Goal: Transaction & Acquisition: Purchase product/service

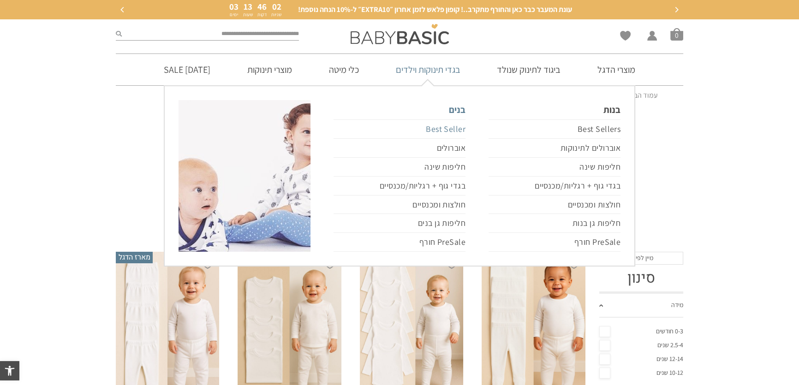
click at [433, 131] on link "Best Seller" at bounding box center [399, 128] width 132 height 19
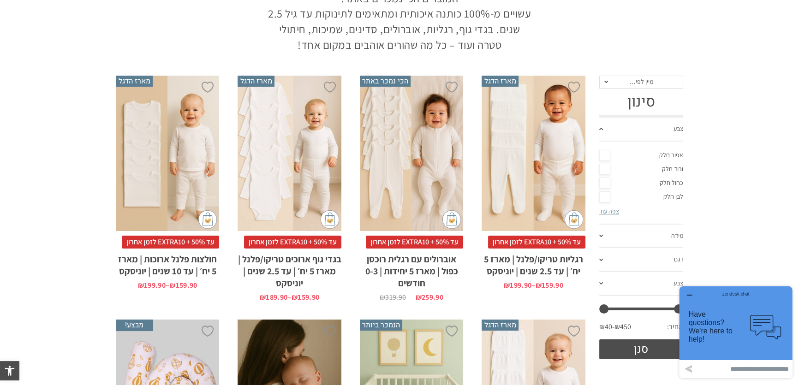
scroll to position [167, 0]
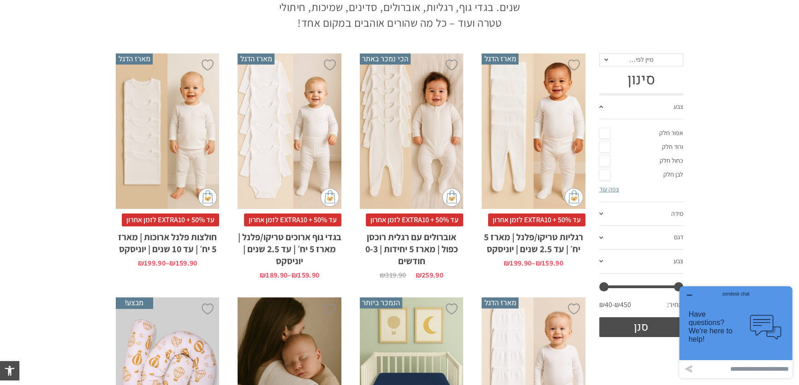
click at [601, 209] on link "מידה" at bounding box center [641, 214] width 84 height 24
click at [611, 210] on link "צפה עוד" at bounding box center [609, 212] width 20 height 8
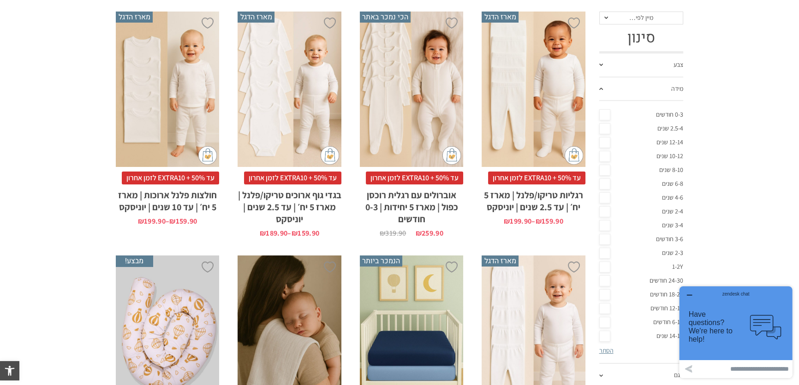
scroll to position [251, 0]
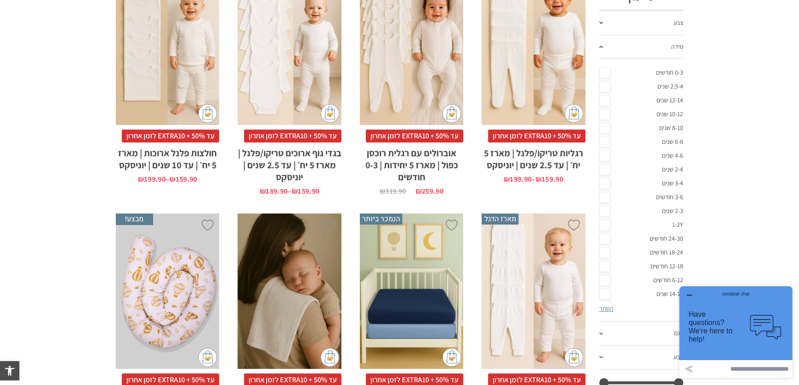
click at [605, 237] on link "24-30 חודשים" at bounding box center [641, 239] width 84 height 14
click at [604, 168] on link "2-4 שנים" at bounding box center [641, 170] width 84 height 14
click at [691, 292] on div "zendesk chat" at bounding box center [735, 292] width 90 height 9
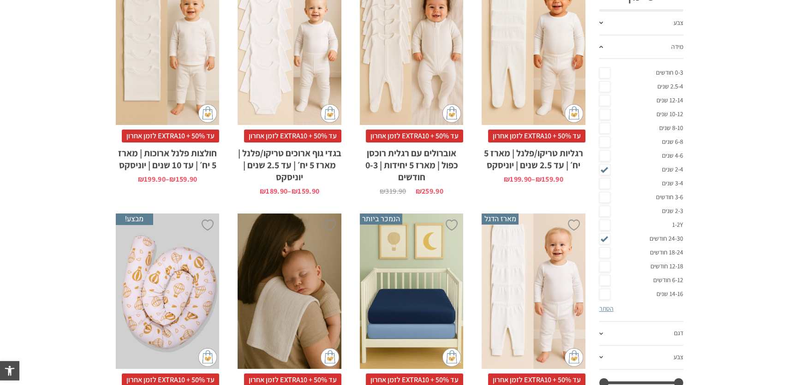
scroll to position [0, 0]
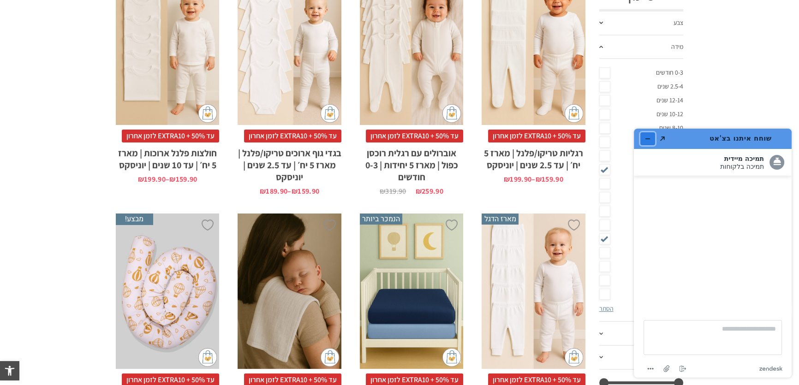
click at [645, 136] on icon "מזער את היישומון" at bounding box center [647, 139] width 6 height 6
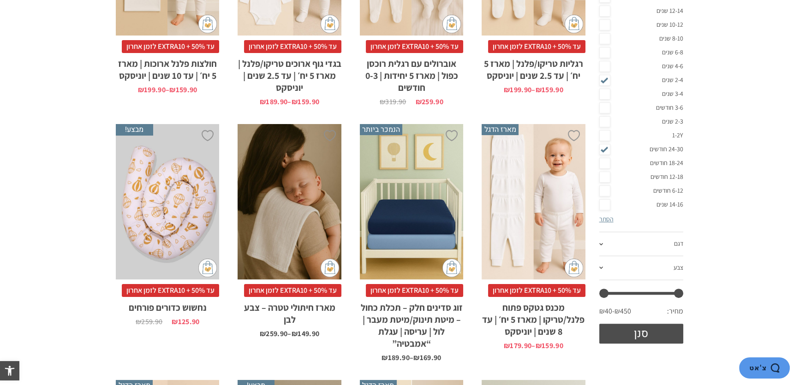
scroll to position [377, 0]
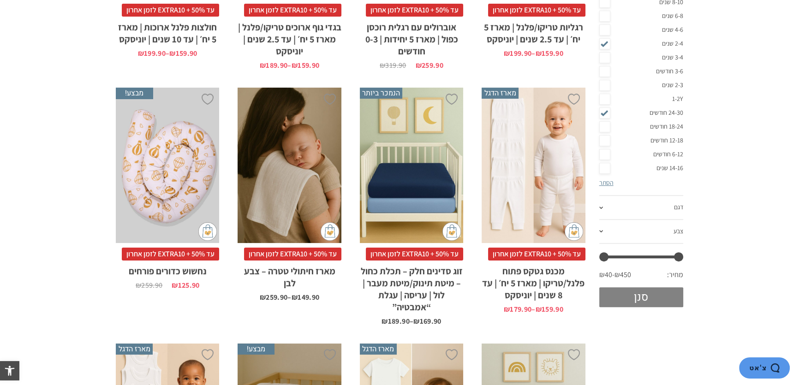
click at [645, 291] on button "סנן" at bounding box center [641, 297] width 84 height 20
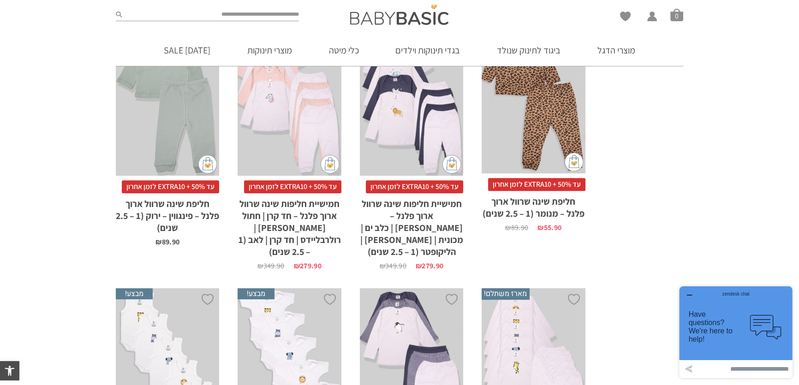
scroll to position [689, 0]
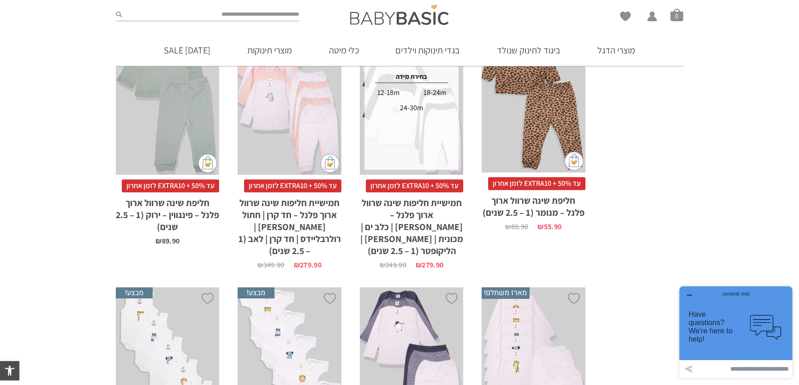
click at [416, 106] on div "24-30m" at bounding box center [411, 108] width 45 height 15
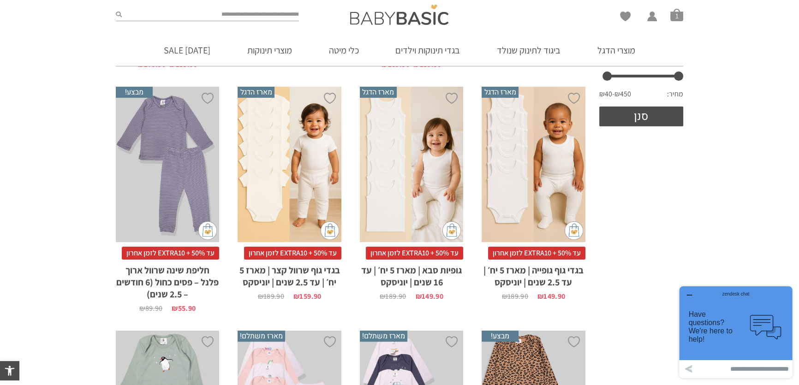
scroll to position [377, 0]
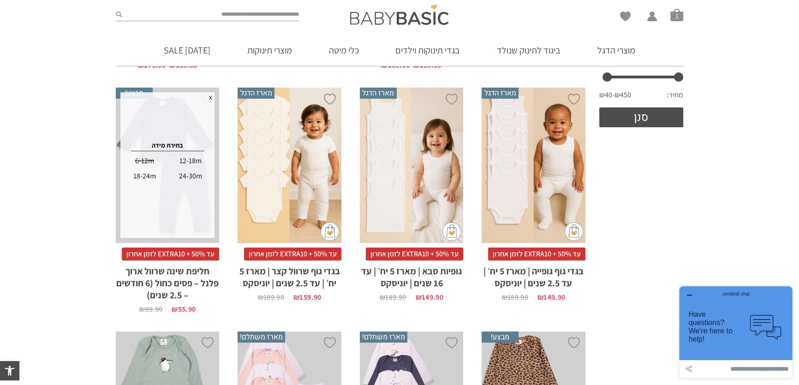
click at [184, 173] on div "24-30m" at bounding box center [190, 176] width 45 height 15
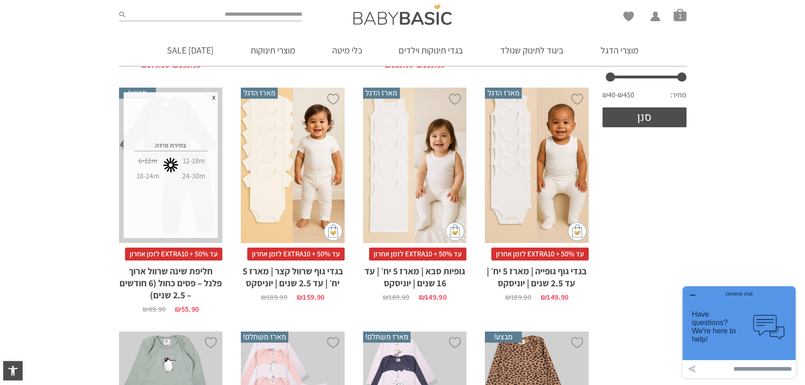
scroll to position [0, 0]
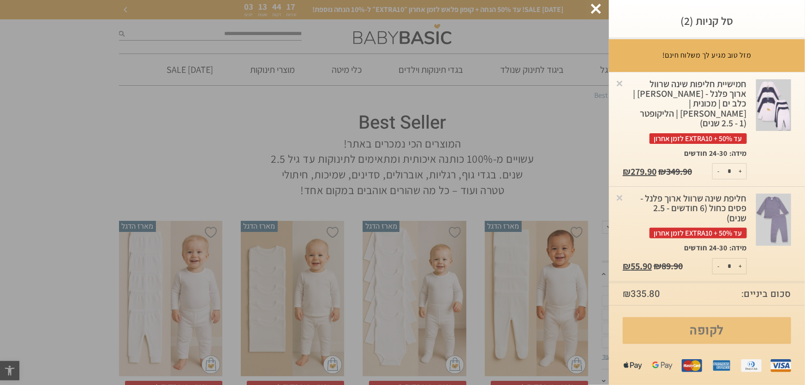
click at [703, 329] on link "לקופה" at bounding box center [706, 330] width 168 height 27
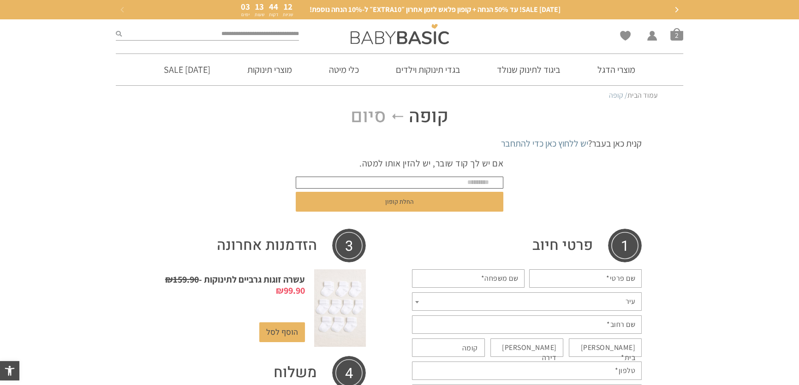
click at [447, 179] on input "text" at bounding box center [399, 183] width 207 height 12
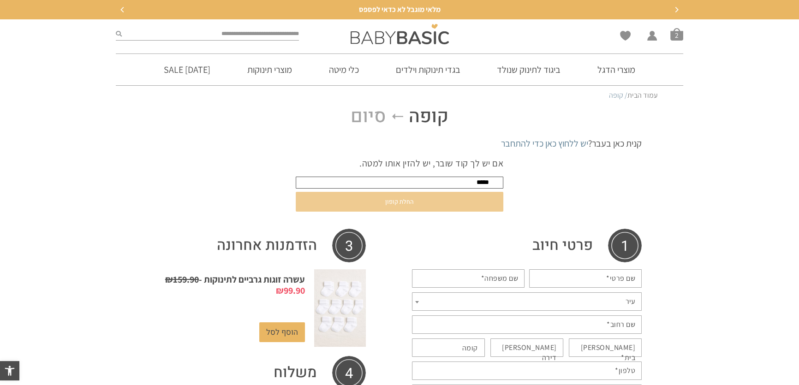
type input "*****"
click at [409, 205] on button "החלת קופון" at bounding box center [399, 202] width 207 height 20
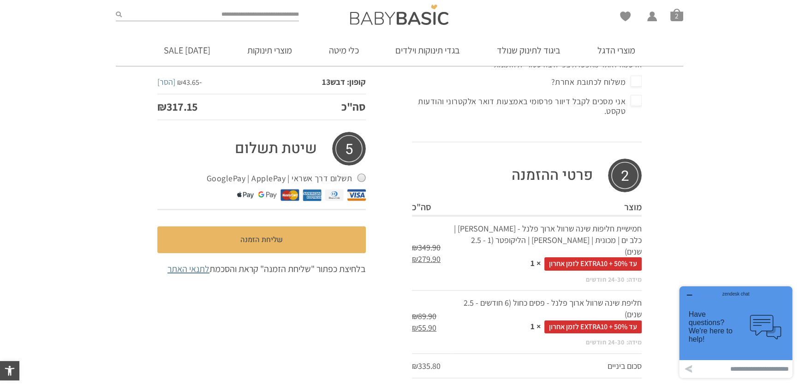
scroll to position [475, 0]
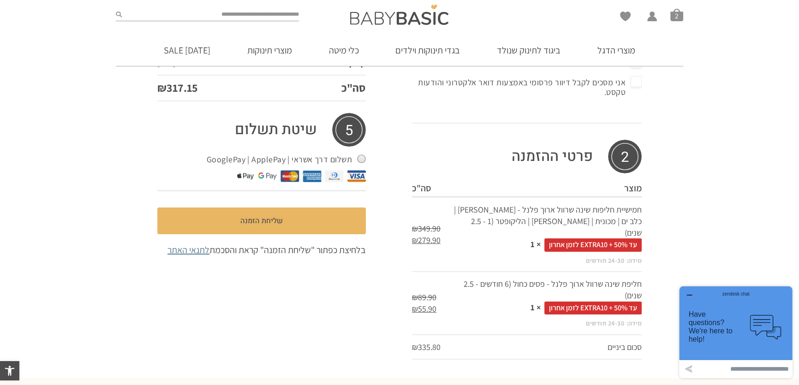
click at [690, 292] on div "zendesk chat" at bounding box center [735, 292] width 90 height 9
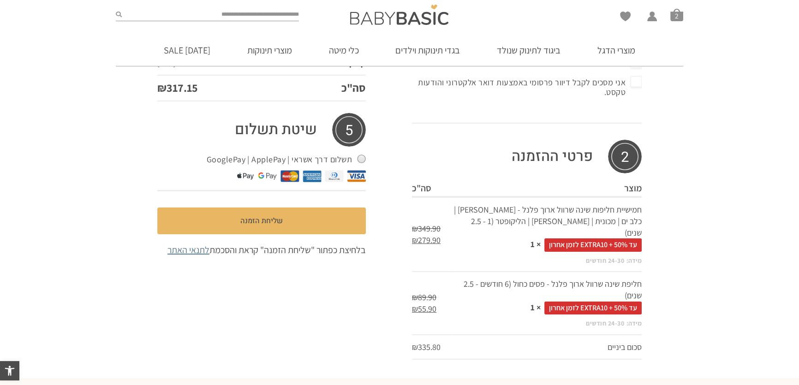
scroll to position [0, 0]
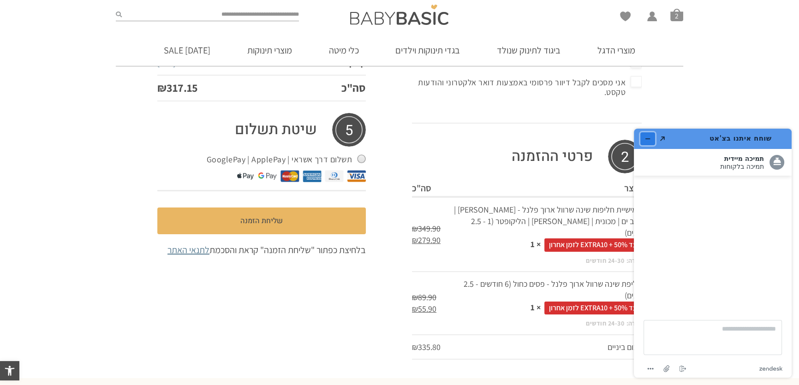
click at [643, 138] on button "מזער את היישומון" at bounding box center [647, 138] width 15 height 13
